Goal: Browse casually

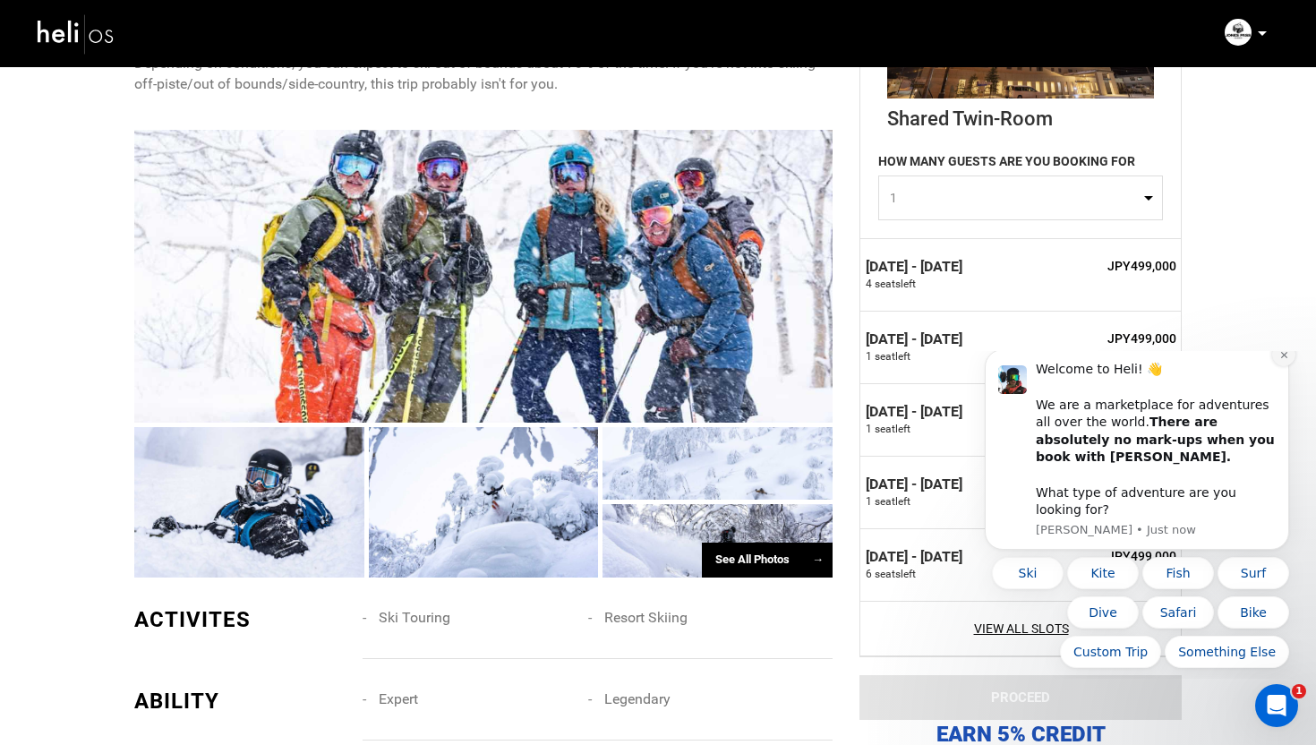
click at [1282, 360] on icon "Dismiss notification" at bounding box center [1284, 355] width 10 height 10
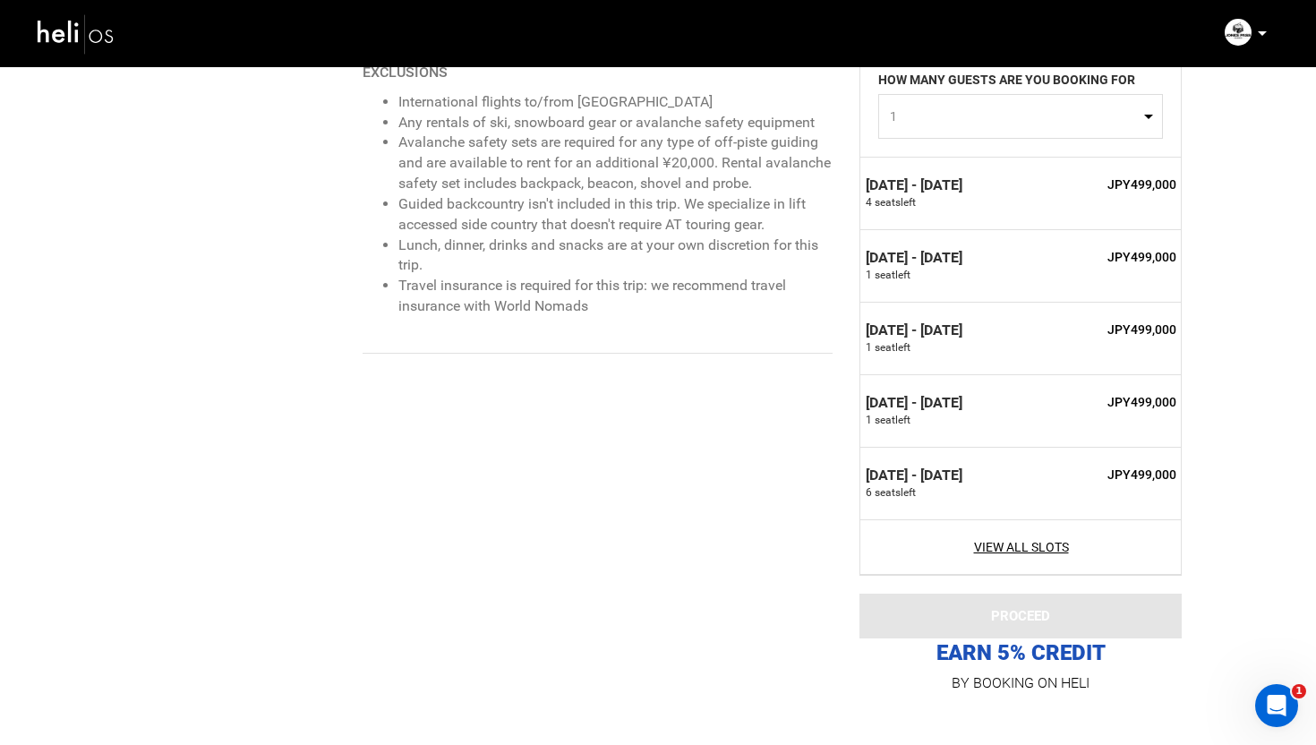
scroll to position [2392, 0]
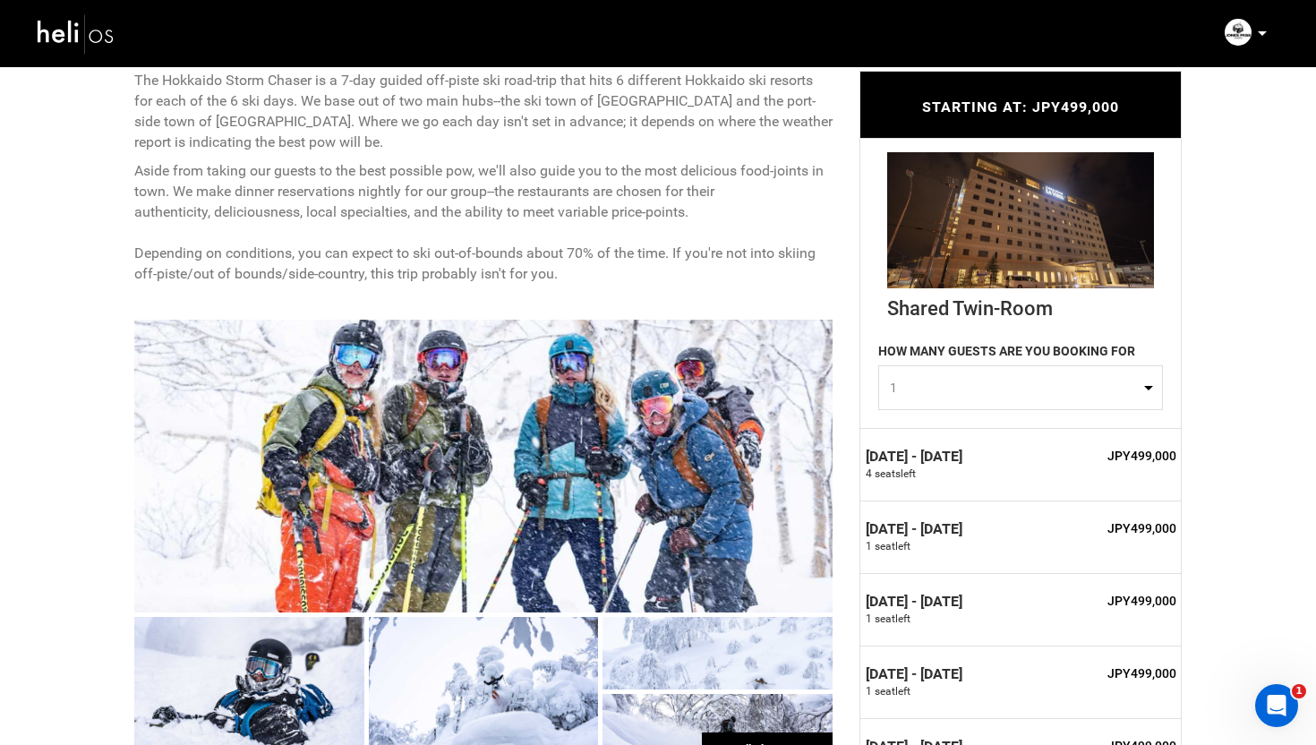
scroll to position [881, 0]
